Goal: Information Seeking & Learning: Learn about a topic

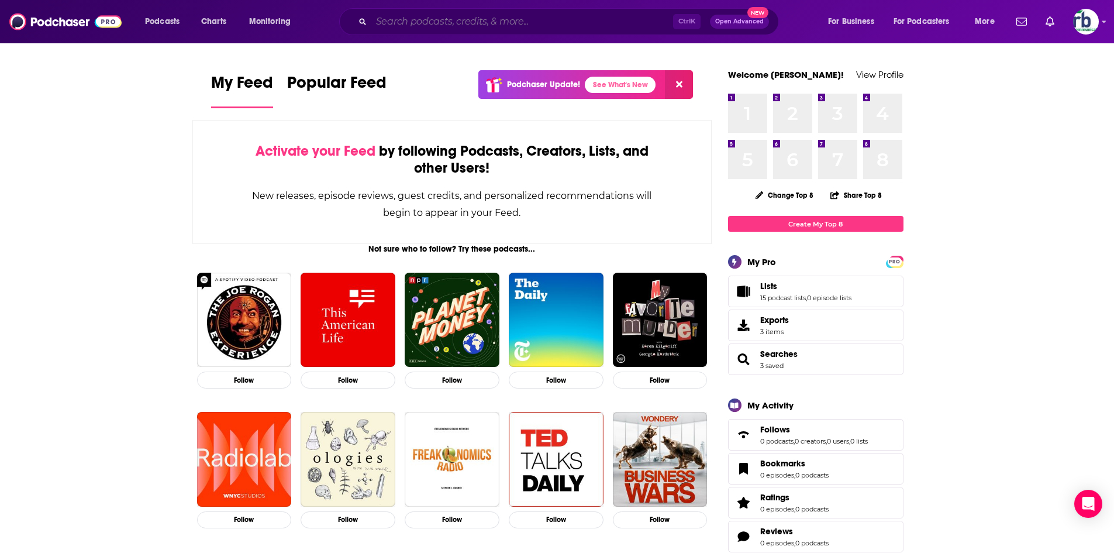
click at [513, 19] on input "Search podcasts, credits, & more..." at bounding box center [522, 21] width 302 height 19
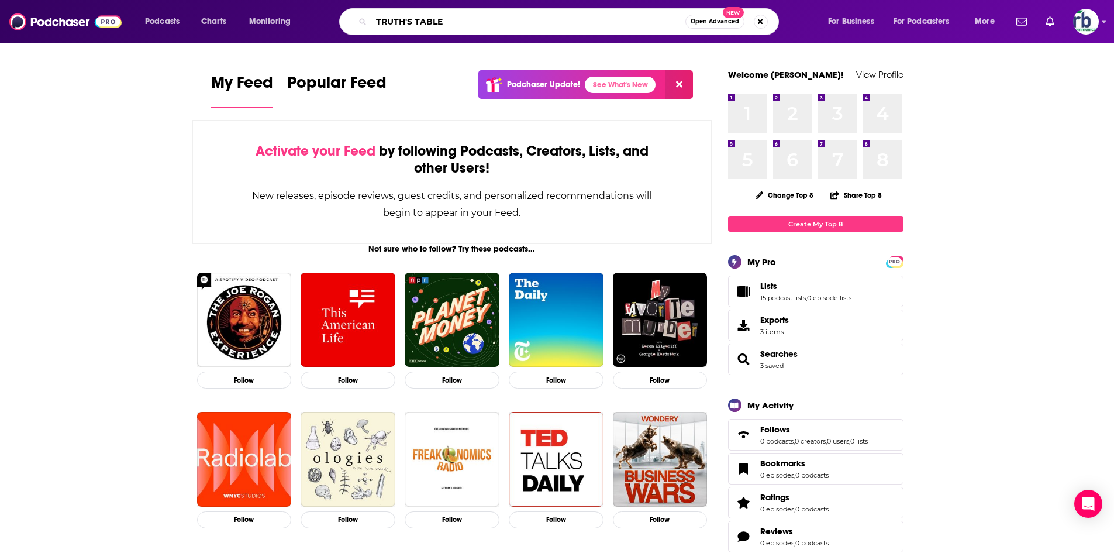
type input "TRUTH'S TABLE"
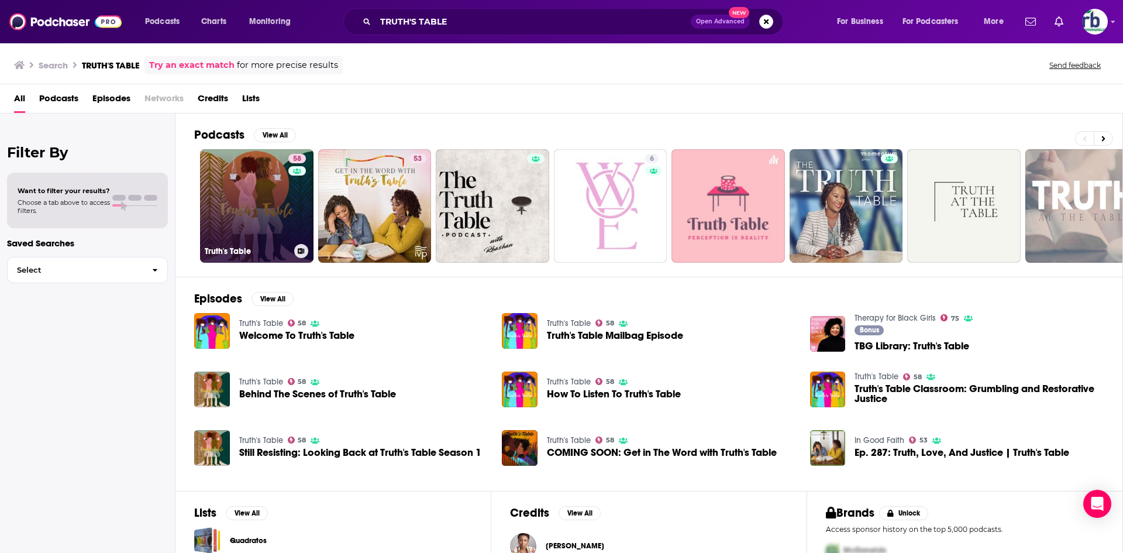
click at [261, 196] on link "58 Truth's Table" at bounding box center [256, 205] width 113 height 113
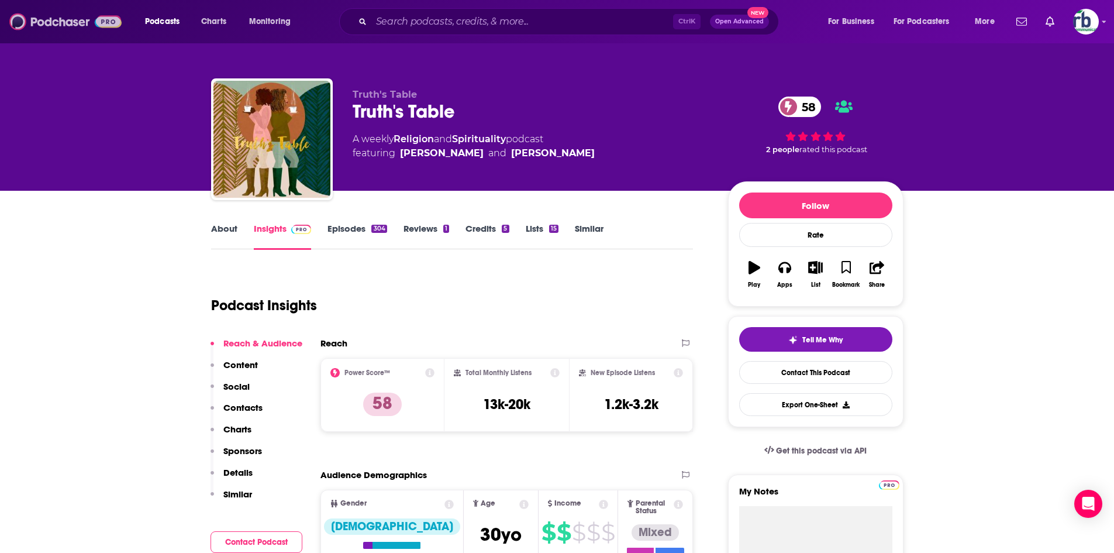
click at [54, 22] on img at bounding box center [65, 22] width 112 height 22
